Goal: Transaction & Acquisition: Book appointment/travel/reservation

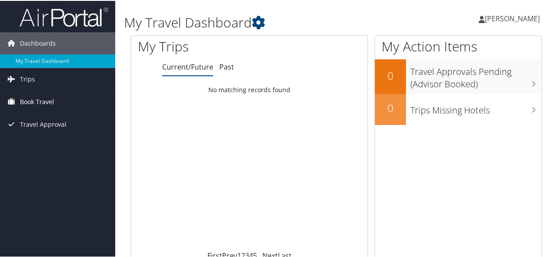
click at [27, 100] on span "Book Travel" at bounding box center [37, 101] width 34 height 22
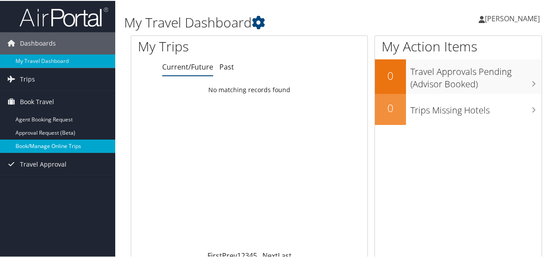
click at [45, 144] on link "Book/Manage Online Trips" at bounding box center [57, 145] width 115 height 13
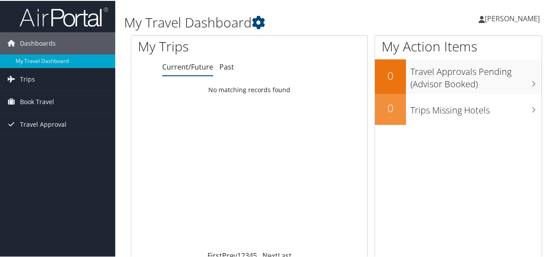
click at [360, 18] on h1 "My Travel Dashboard" at bounding box center [265, 21] width 283 height 19
click at [485, 16] on span "[PERSON_NAME]" at bounding box center [512, 18] width 55 height 10
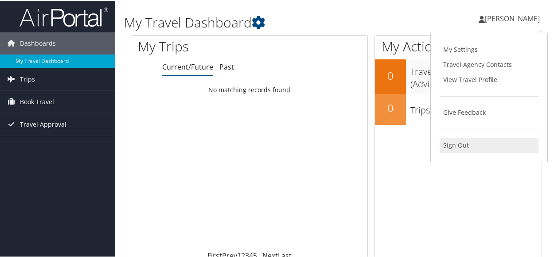
click at [445, 144] on link "Sign Out" at bounding box center [488, 144] width 99 height 15
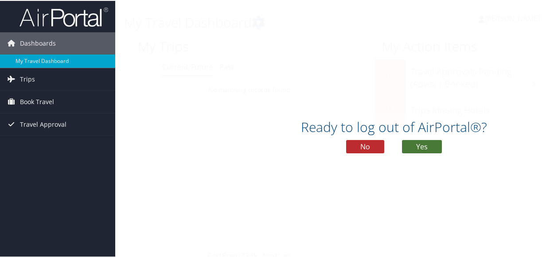
click at [421, 147] on button "Yes" at bounding box center [422, 145] width 40 height 13
